Goal: Find contact information: Find contact information

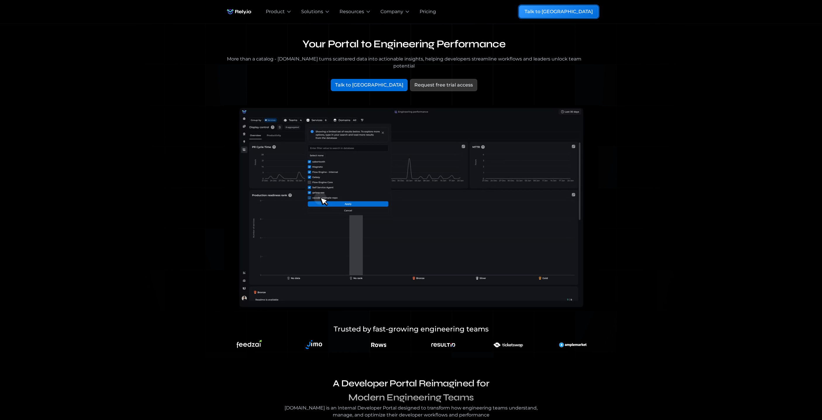
click at [584, 13] on div "Talk to [GEOGRAPHIC_DATA]" at bounding box center [559, 11] width 68 height 7
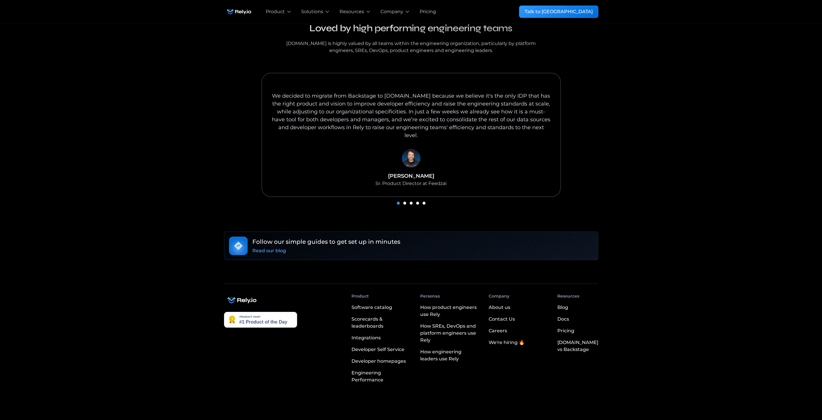
scroll to position [311, 0]
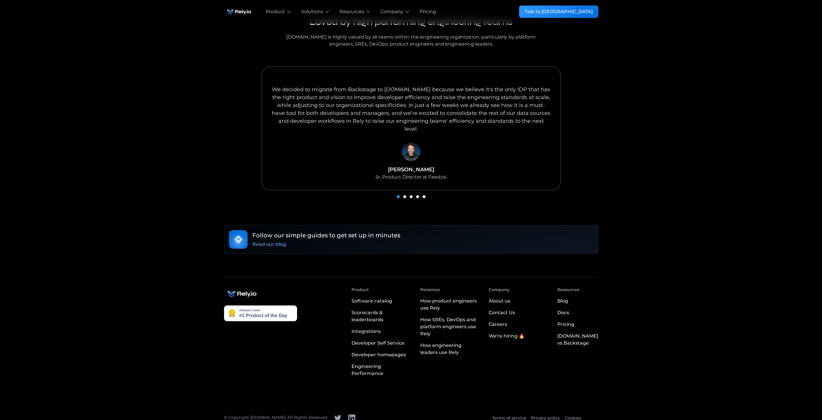
click at [515, 310] on div "Contact Us" at bounding box center [502, 313] width 26 height 7
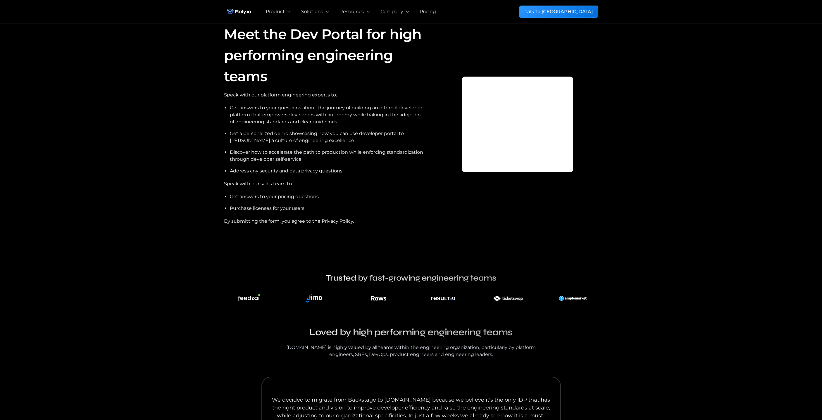
drag, startPoint x: 512, startPoint y: 270, endPoint x: 509, endPoint y: 271, distance: 3.1
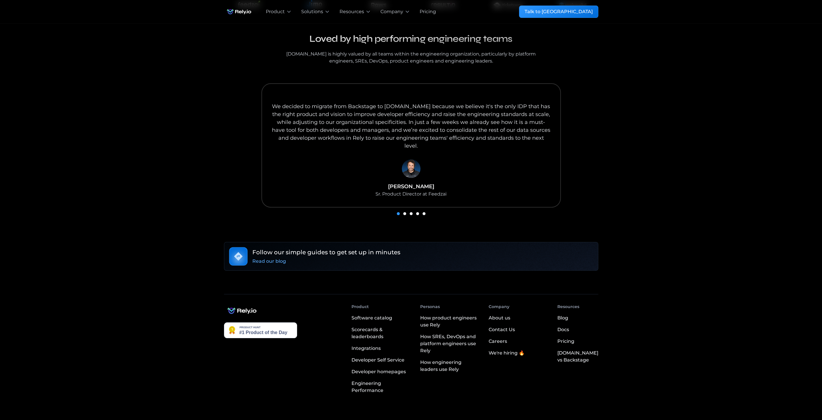
scroll to position [311, 0]
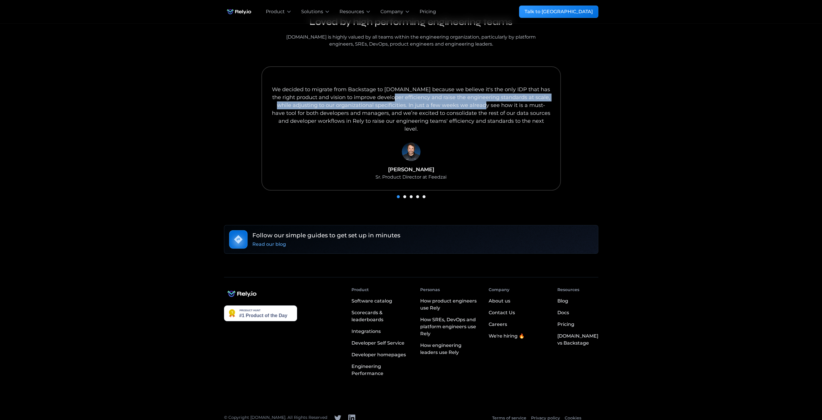
drag, startPoint x: 481, startPoint y: 107, endPoint x: 390, endPoint y: 99, distance: 91.3
click at [390, 99] on div "We decided to migrate from Backstage to [DOMAIN_NAME] because we believe it's t…" at bounding box center [411, 109] width 280 height 47
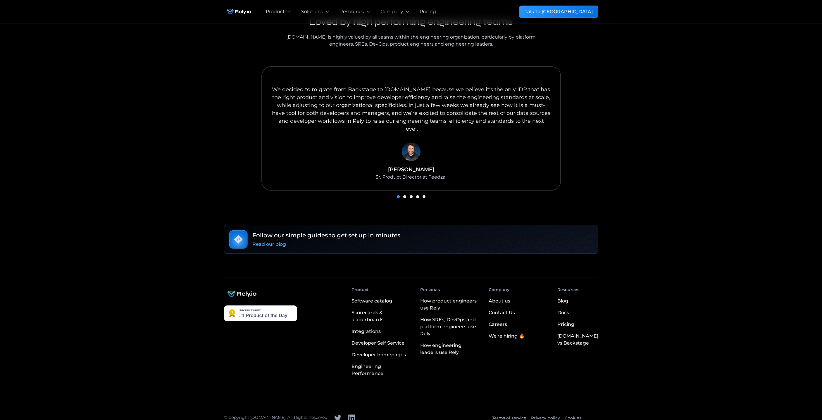
click at [394, 90] on div "We decided to migrate from Backstage to [DOMAIN_NAME] because we believe it's t…" at bounding box center [411, 109] width 280 height 47
